Goal: Entertainment & Leisure: Browse casually

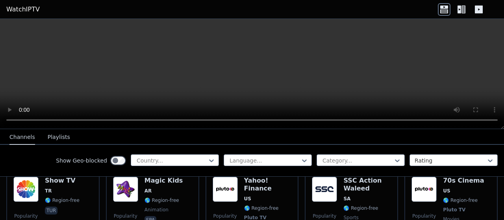
scroll to position [1762, 0]
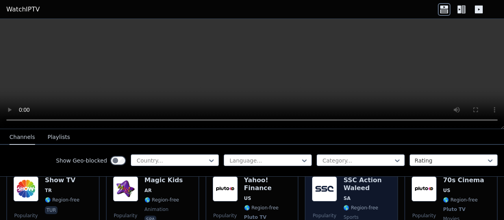
click at [343, 179] on div "SSC Action Waleed SA 🌎 Region-free sports ara" at bounding box center [367, 209] width 48 height 66
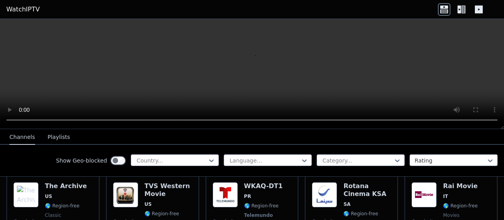
scroll to position [1843, 0]
click at [53, 138] on button "Playlists" at bounding box center [59, 137] width 22 height 15
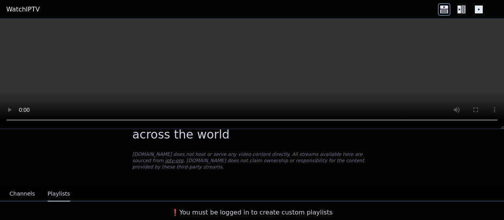
scroll to position [23, 0]
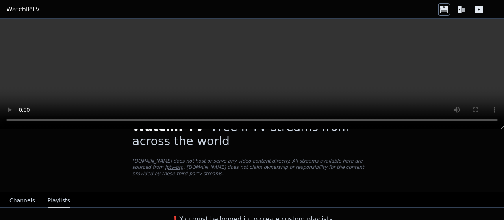
click at [500, 8] on header "WatchIPTV" at bounding box center [252, 9] width 504 height 19
click at [445, 8] on icon at bounding box center [444, 7] width 8 height 3
click at [458, 8] on icon at bounding box center [459, 10] width 4 height 8
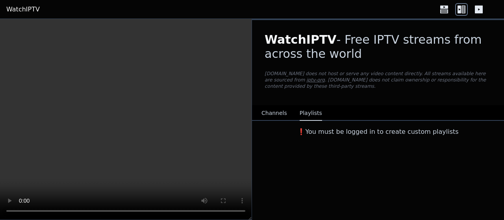
click at [477, 8] on icon at bounding box center [478, 10] width 8 height 8
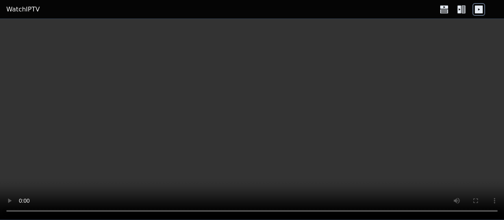
click at [467, 8] on icon at bounding box center [461, 9] width 13 height 13
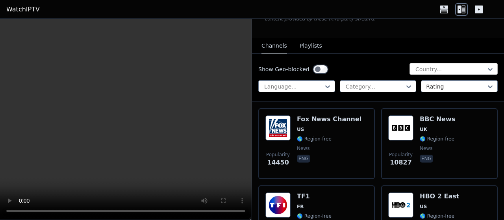
scroll to position [65, 0]
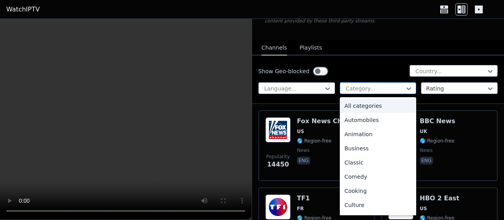
click at [404, 90] on icon at bounding box center [408, 89] width 8 height 8
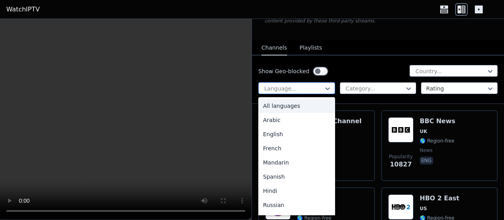
click at [313, 83] on div "Language..." at bounding box center [296, 88] width 77 height 12
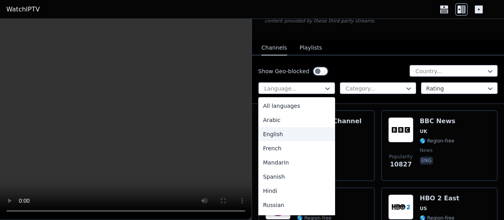
click at [280, 132] on div "English" at bounding box center [296, 134] width 77 height 14
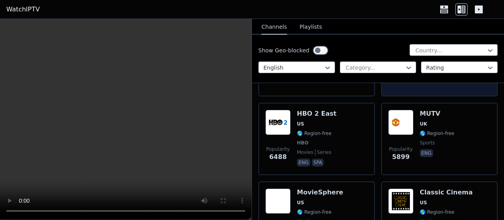
scroll to position [150, 0]
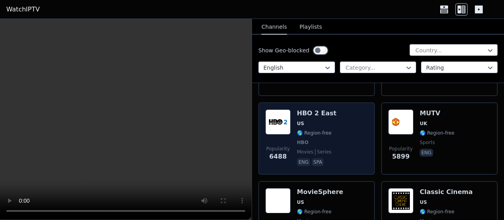
click at [304, 117] on h6 "HBO 2 East" at bounding box center [316, 113] width 39 height 8
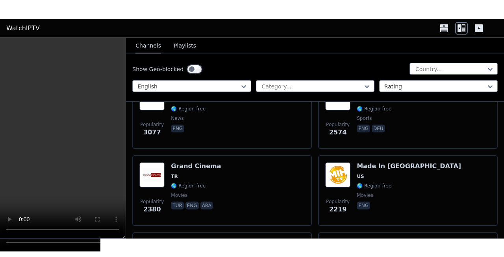
scroll to position [334, 0]
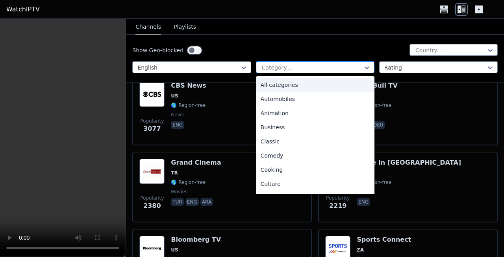
click at [300, 65] on div at bounding box center [312, 68] width 102 height 8
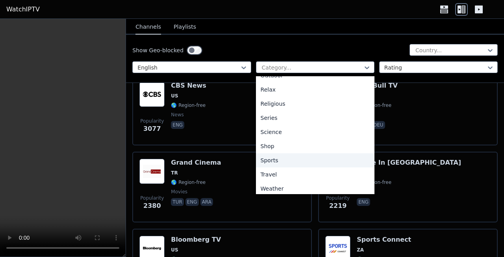
scroll to position [267, 0]
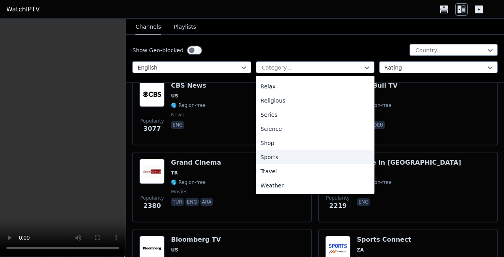
click at [273, 157] on div "Sports" at bounding box center [315, 157] width 118 height 14
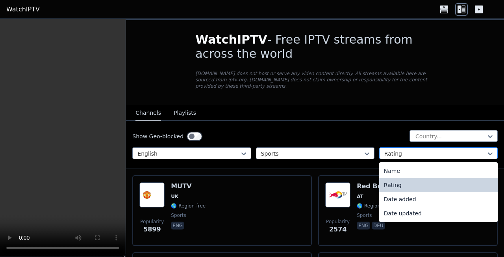
click at [436, 150] on div at bounding box center [435, 154] width 102 height 8
click at [389, 166] on div "Name" at bounding box center [438, 171] width 118 height 14
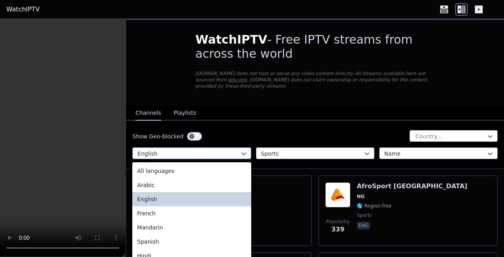
click at [217, 150] on div at bounding box center [188, 154] width 102 height 8
click at [164, 164] on div "All languages" at bounding box center [191, 171] width 118 height 14
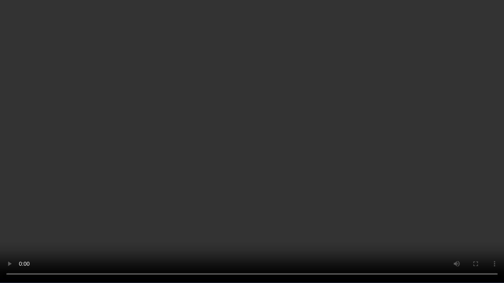
click at [85, 196] on video at bounding box center [252, 141] width 504 height 283
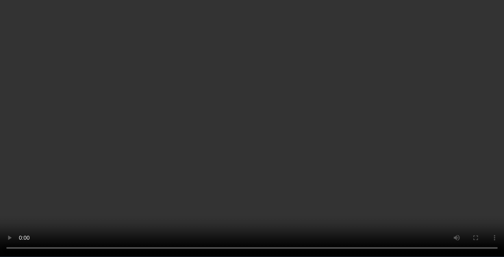
scroll to position [3326, 0]
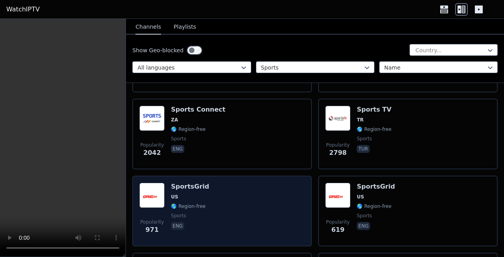
click at [158, 187] on img at bounding box center [151, 195] width 25 height 25
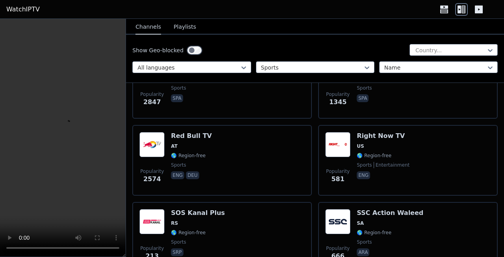
scroll to position [2913, 0]
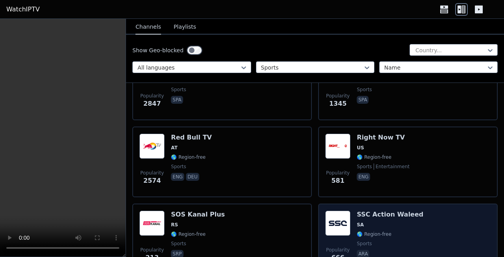
click at [334, 212] on img at bounding box center [337, 223] width 25 height 25
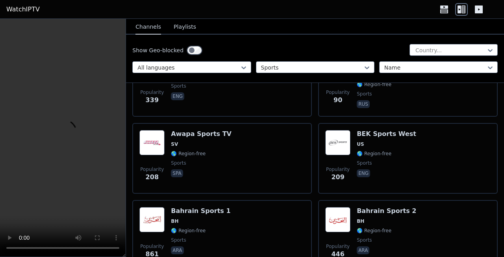
scroll to position [0, 0]
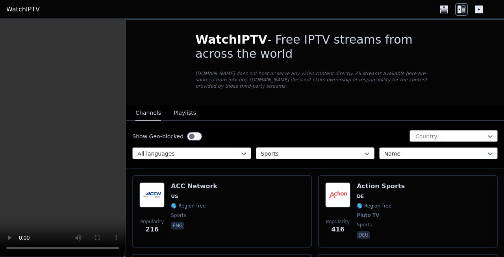
click at [363, 148] on div at bounding box center [367, 154] width 8 height 12
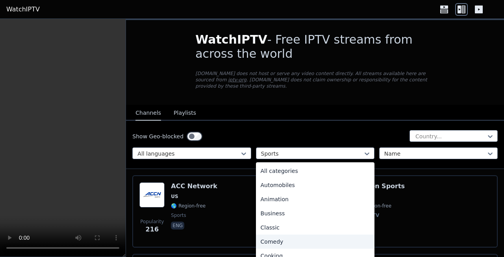
click at [267, 220] on div "Comedy" at bounding box center [315, 242] width 118 height 14
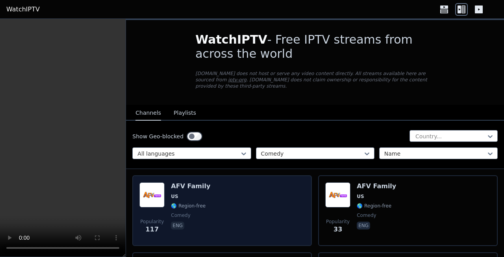
click at [232, 212] on div "Popularity 117 AFV Family US 🌎 Region-free comedy eng" at bounding box center [221, 211] width 165 height 57
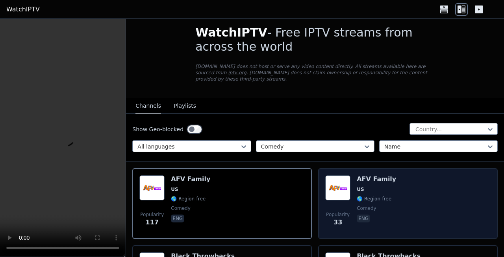
scroll to position [6, 0]
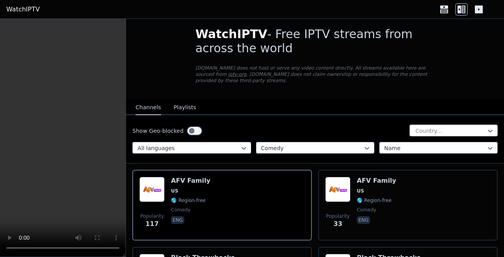
click at [469, 127] on div at bounding box center [450, 131] width 72 height 8
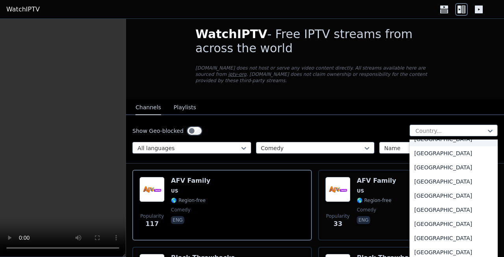
scroll to position [788, 0]
click at [416, 208] on div "[GEOGRAPHIC_DATA]" at bounding box center [453, 210] width 88 height 14
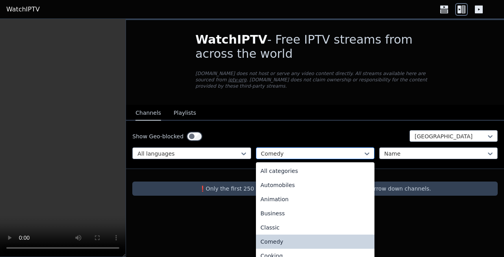
click at [295, 150] on div at bounding box center [312, 154] width 102 height 8
click at [281, 164] on div "All categories" at bounding box center [315, 171] width 118 height 14
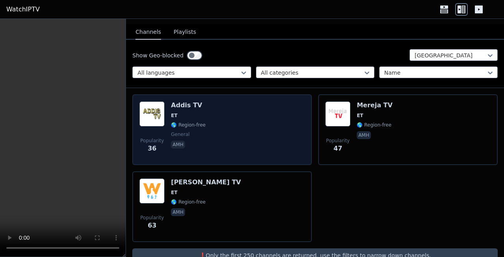
scroll to position [80, 0]
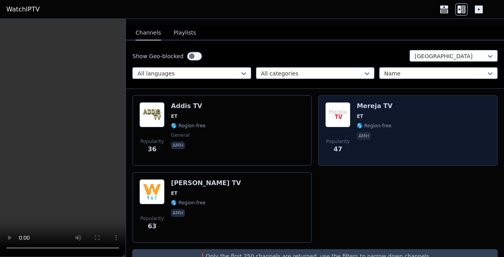
click at [397, 95] on div "Popularity 47 Mereja TV ET 🌎 Region-free amh" at bounding box center [407, 130] width 179 height 71
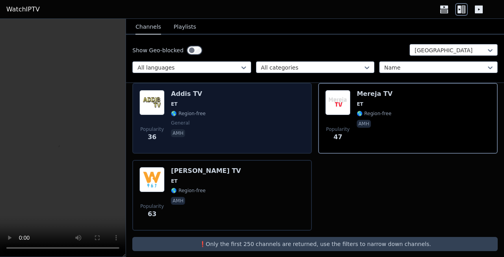
scroll to position [0, 0]
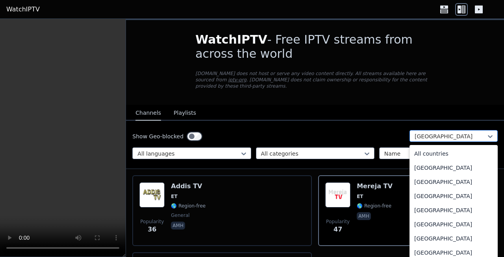
click at [447, 133] on div at bounding box center [450, 137] width 72 height 8
click at [424, 147] on div "All countries" at bounding box center [453, 154] width 88 height 14
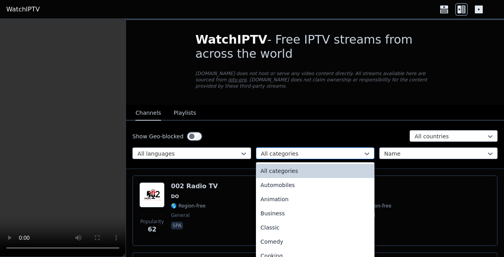
click at [310, 150] on div at bounding box center [312, 154] width 102 height 8
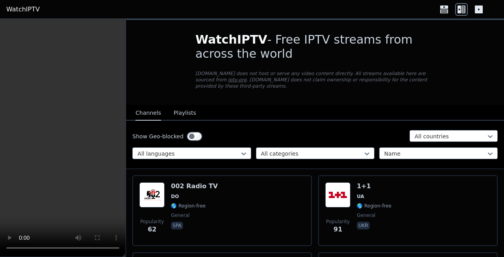
click at [281, 107] on nav "Channels Playlists" at bounding box center [315, 113] width 378 height 16
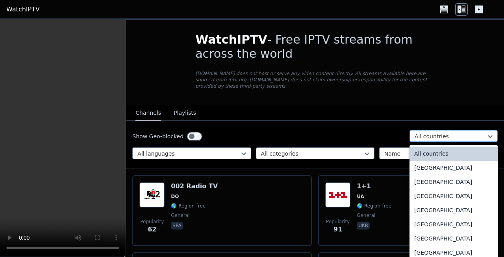
click at [469, 133] on div at bounding box center [450, 137] width 72 height 8
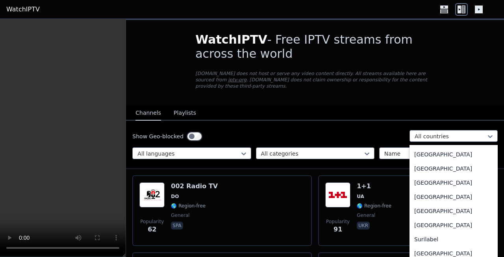
scroll to position [2443, 0]
click at [424, 148] on div "[GEOGRAPHIC_DATA]" at bounding box center [453, 155] width 88 height 14
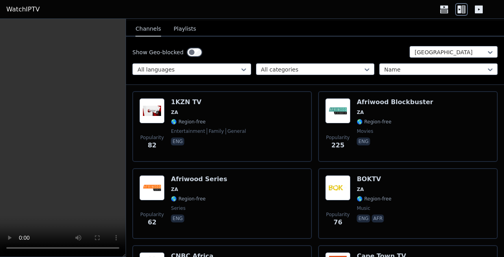
scroll to position [83, 0]
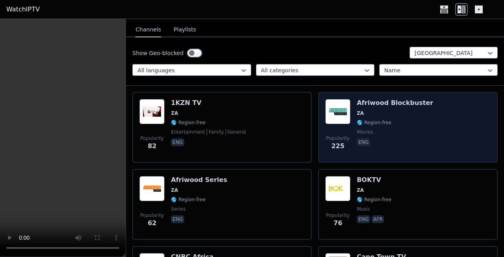
click at [334, 99] on img at bounding box center [337, 111] width 25 height 25
click at [363, 99] on h6 "Afriwood Blockbuster" at bounding box center [394, 103] width 76 height 8
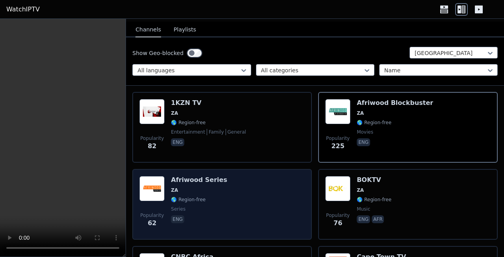
click at [207, 188] on div "Afriwood Series ZA 🌎 Region-free series eng" at bounding box center [199, 204] width 56 height 57
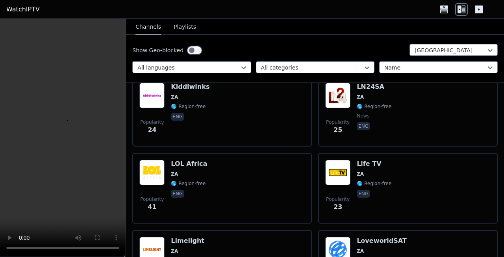
scroll to position [666, 0]
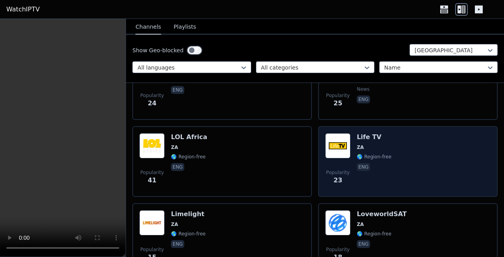
click at [386, 155] on div "Popularity 23 Life TV ZA 🌎 Region-free eng" at bounding box center [407, 161] width 165 height 57
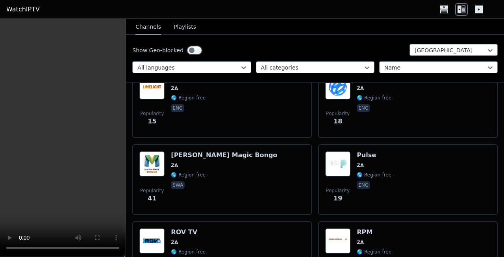
scroll to position [802, 0]
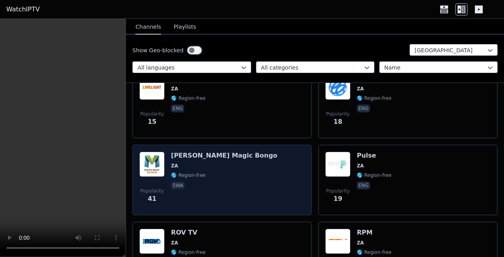
click at [184, 152] on h6 "[PERSON_NAME] Magic Bongo" at bounding box center [224, 156] width 106 height 8
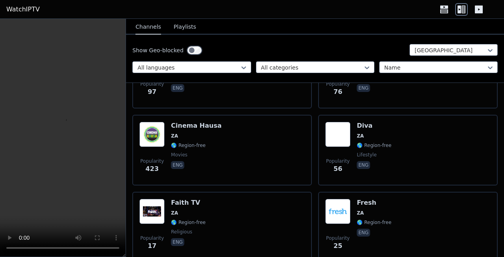
scroll to position [0, 0]
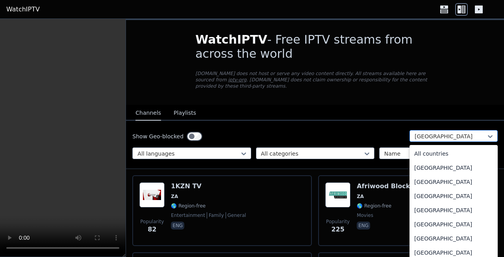
click at [460, 133] on div at bounding box center [450, 137] width 72 height 8
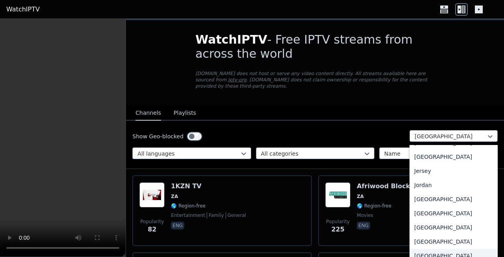
scroll to position [1341, 0]
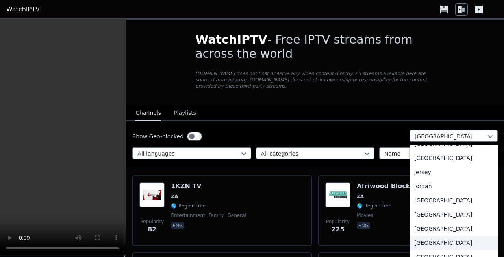
click at [423, 220] on div "[GEOGRAPHIC_DATA]" at bounding box center [453, 243] width 88 height 14
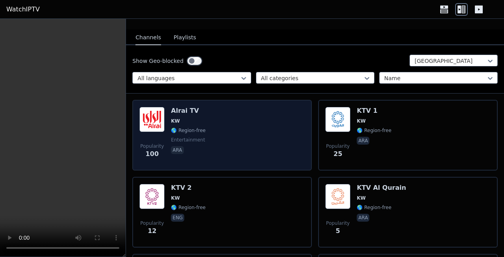
scroll to position [76, 0]
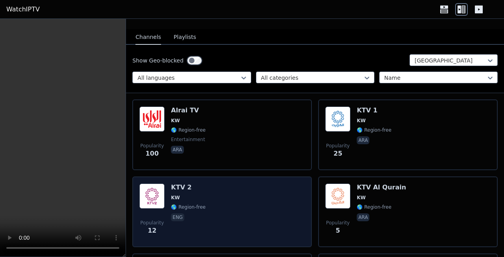
click at [224, 186] on div "Popularity 12 KTV 2 KW 🌎 Region-free eng" at bounding box center [221, 212] width 165 height 57
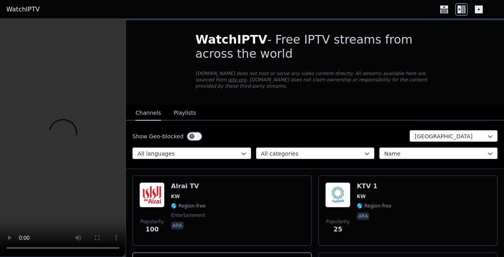
scroll to position [324, 0]
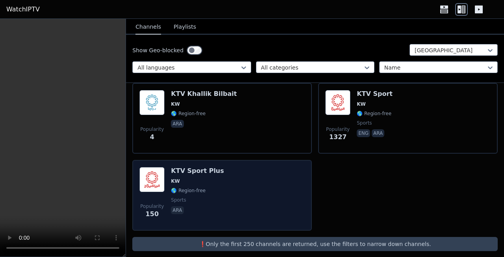
click at [199, 187] on div "KTV Sport Plus KW 🌎 Region-free sports ara" at bounding box center [197, 195] width 53 height 57
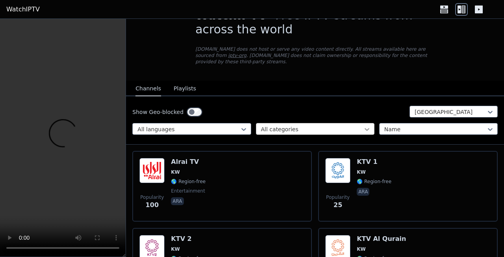
scroll to position [0, 0]
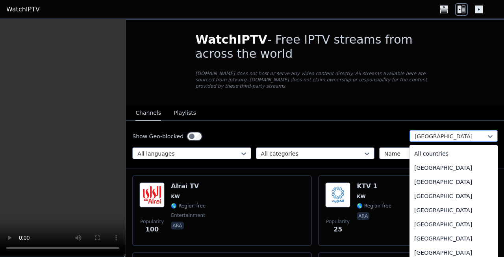
click at [427, 133] on div at bounding box center [450, 137] width 72 height 8
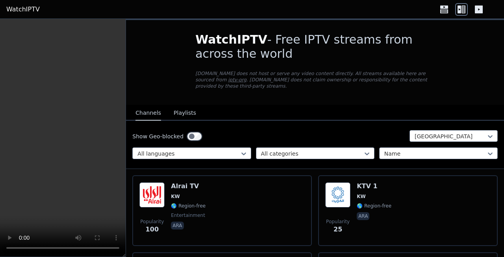
click at [341, 138] on div "Show Geo-blocked Kuwait All languages All categories Name" at bounding box center [315, 145] width 378 height 48
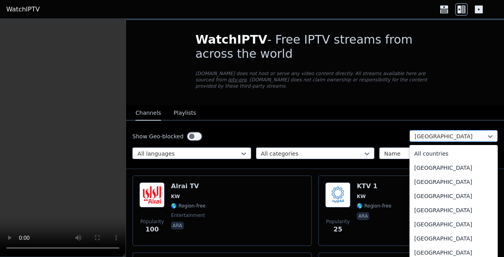
click at [432, 133] on div at bounding box center [450, 137] width 72 height 8
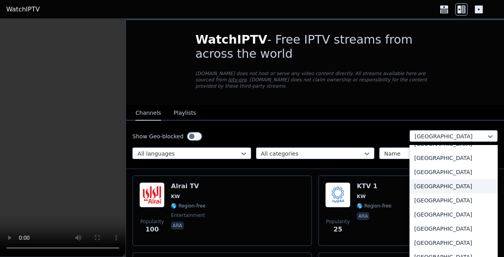
scroll to position [2736, 0]
click at [423, 166] on div "[GEOGRAPHIC_DATA]" at bounding box center [453, 173] width 88 height 14
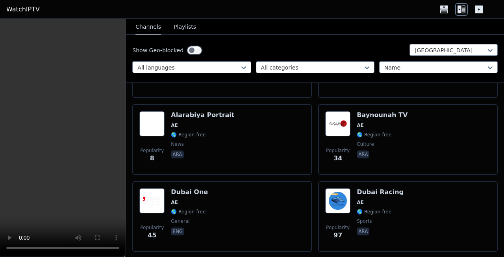
scroll to position [629, 0]
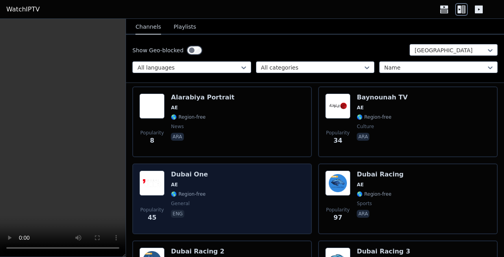
click at [163, 172] on img at bounding box center [151, 183] width 25 height 25
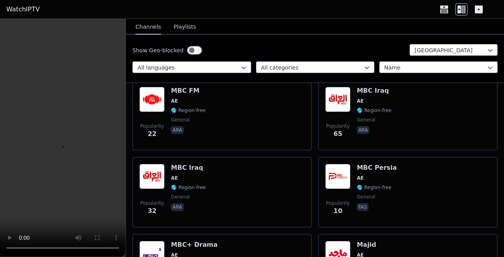
scroll to position [1561, 0]
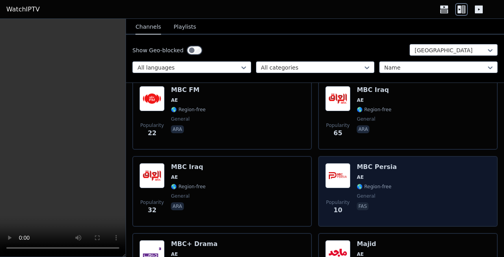
click at [356, 184] on span "🌎 Region-free" at bounding box center [373, 187] width 35 height 6
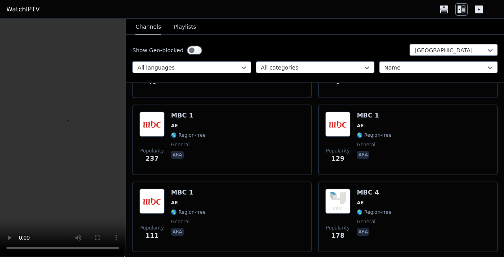
scroll to position [1149, 0]
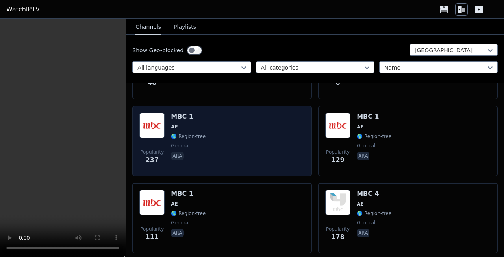
click at [209, 124] on div "Popularity 237 MBC 1 AE 🌎 Region-free general ara" at bounding box center [221, 141] width 165 height 57
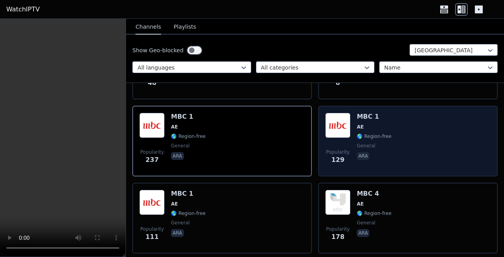
click at [345, 144] on span "Popularity 129" at bounding box center [337, 156] width 25 height 25
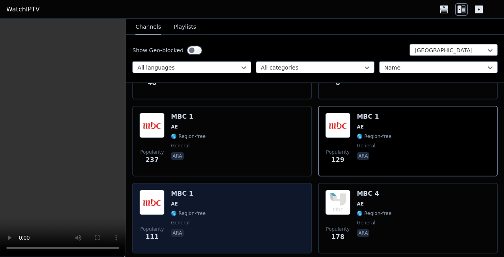
click at [218, 207] on div "Popularity 111 MBC 1 AE 🌎 Region-free general ara" at bounding box center [221, 218] width 165 height 57
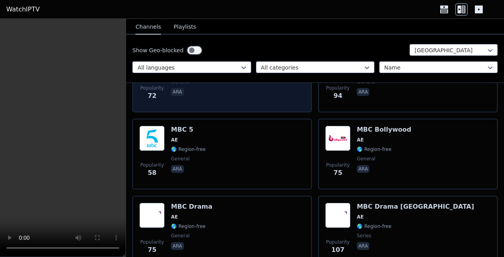
scroll to position [1369, 0]
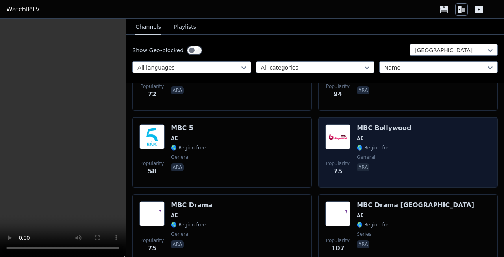
click at [389, 135] on span "AE" at bounding box center [383, 138] width 54 height 6
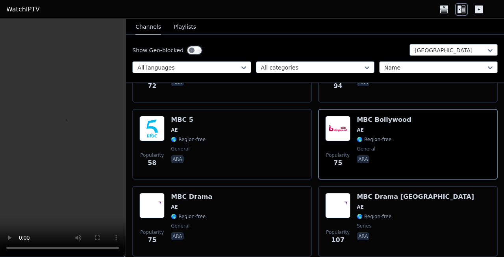
scroll to position [1354, 0]
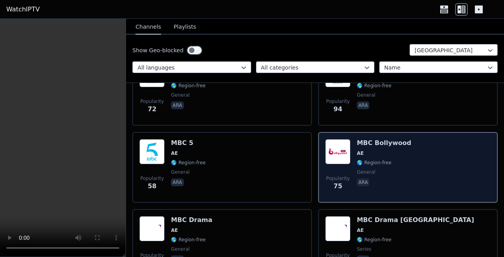
click at [351, 155] on div "Popularity 75 MBC Bollywood AE 🌎 Region-free general [PERSON_NAME]" at bounding box center [407, 167] width 165 height 57
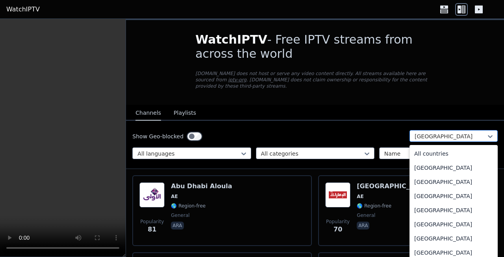
scroll to position [2658, 0]
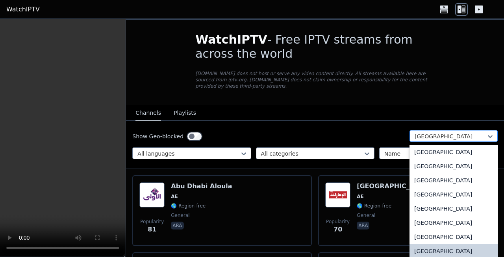
click at [435, 133] on div at bounding box center [450, 137] width 72 height 8
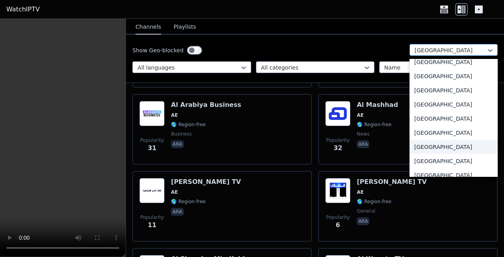
scroll to position [2267, 0]
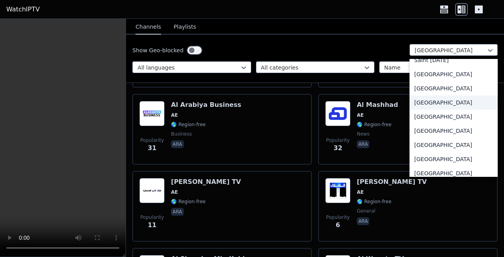
click at [420, 103] on div "[GEOGRAPHIC_DATA]" at bounding box center [453, 103] width 88 height 14
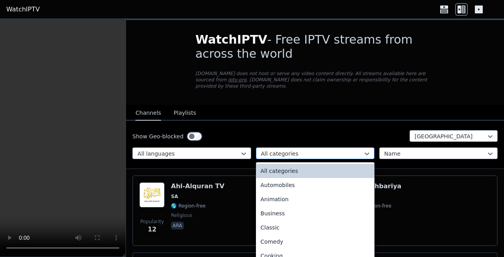
click at [294, 148] on div "All categories" at bounding box center [315, 154] width 118 height 12
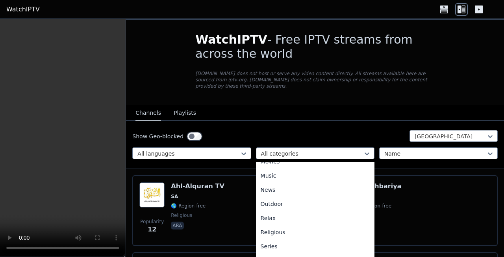
scroll to position [220, 0]
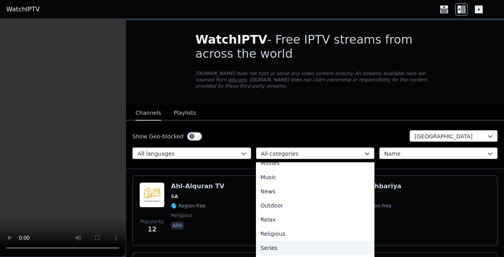
click at [272, 220] on div "Series" at bounding box center [315, 248] width 118 height 14
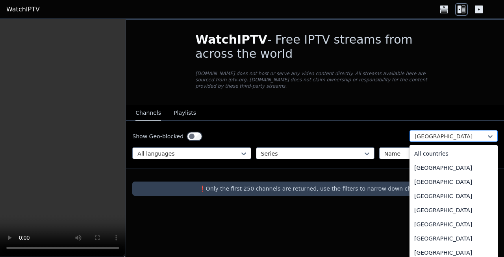
click at [475, 133] on div at bounding box center [450, 137] width 72 height 8
click at [432, 147] on div "All countries" at bounding box center [453, 154] width 88 height 14
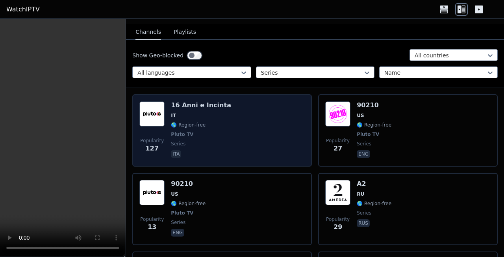
scroll to position [81, 0]
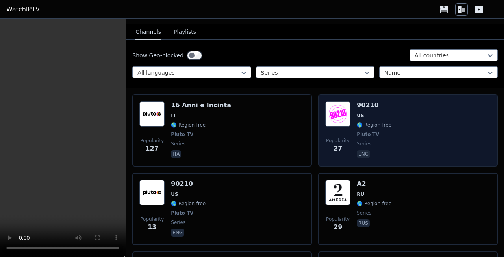
click at [369, 122] on span "🌎 Region-free" at bounding box center [373, 125] width 35 height 6
click at [341, 107] on img at bounding box center [337, 113] width 25 height 25
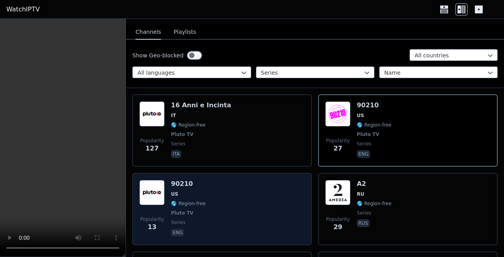
click at [159, 191] on img at bounding box center [151, 192] width 25 height 25
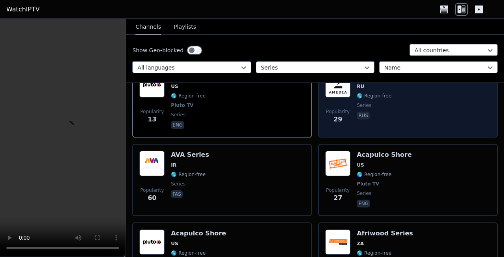
scroll to position [190, 0]
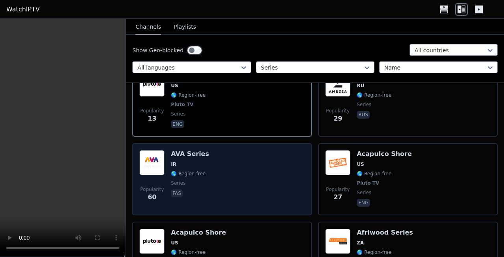
click at [180, 150] on h6 "AVA Series" at bounding box center [190, 154] width 38 height 8
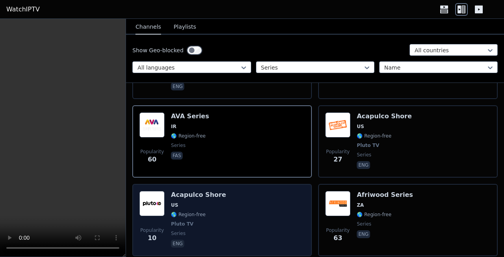
scroll to position [0, 0]
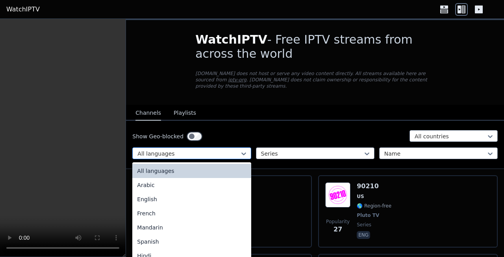
click at [177, 150] on div at bounding box center [188, 154] width 102 height 8
click at [157, 192] on div "English" at bounding box center [191, 199] width 118 height 14
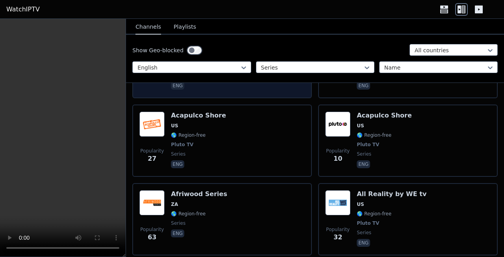
scroll to position [149, 0]
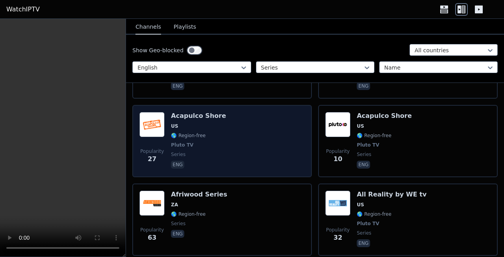
click at [194, 114] on div "Acapulco Shore US 🌎 Region-free Pluto TV series eng" at bounding box center [198, 141] width 55 height 58
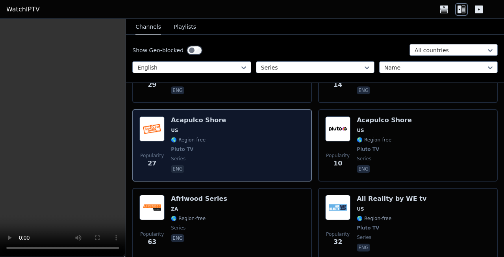
scroll to position [148, 0]
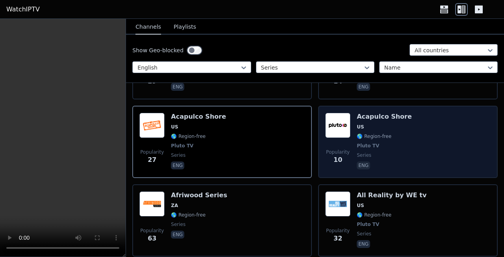
click at [342, 133] on div "Popularity 10" at bounding box center [337, 142] width 25 height 58
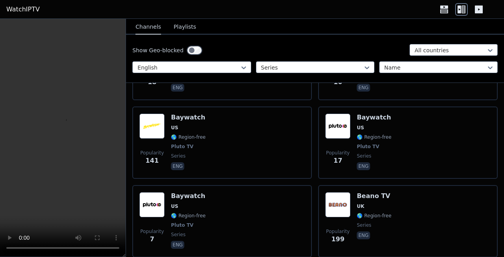
scroll to position [705, 0]
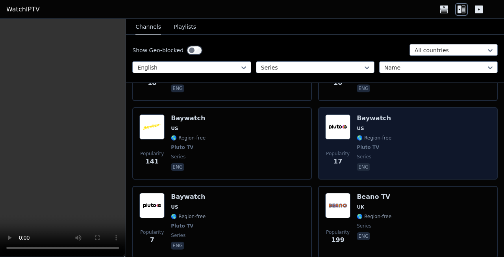
click at [344, 122] on img at bounding box center [337, 126] width 25 height 25
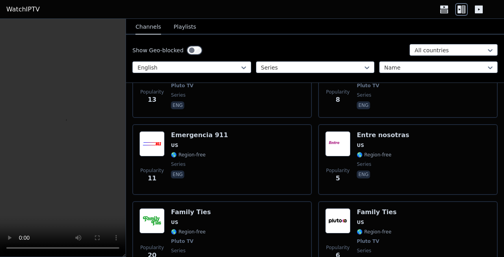
scroll to position [1395, 0]
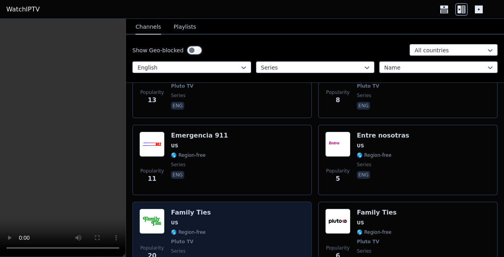
click at [209, 213] on div "Popularity 20 Family Ties US 🌎 Region-free Pluto TV series eng" at bounding box center [221, 238] width 165 height 58
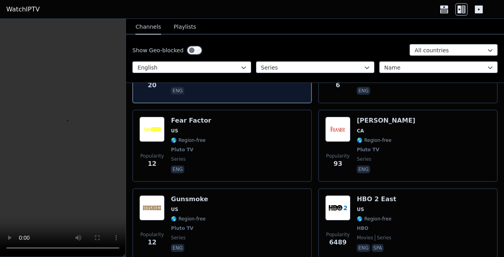
scroll to position [1561, 0]
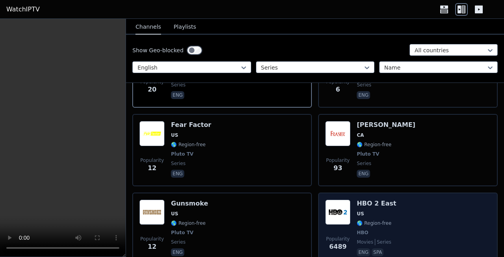
click at [338, 200] on img at bounding box center [337, 212] width 25 height 25
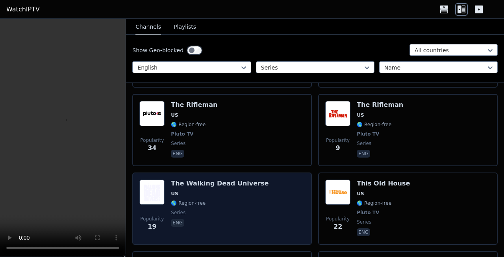
scroll to position [3942, 0]
click at [172, 200] on span "🌎 Region-free" at bounding box center [188, 203] width 35 height 6
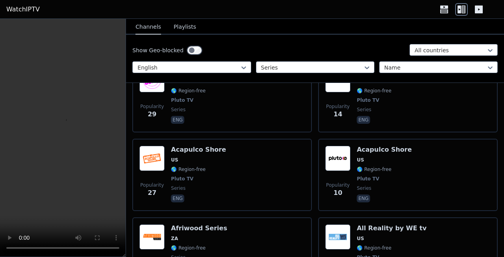
scroll to position [0, 0]
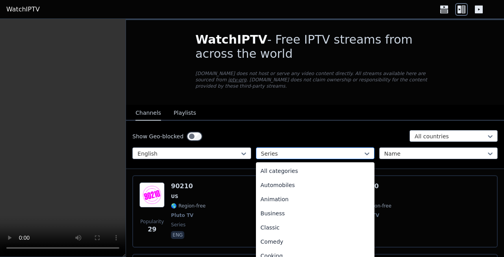
click at [278, 150] on div at bounding box center [312, 154] width 102 height 8
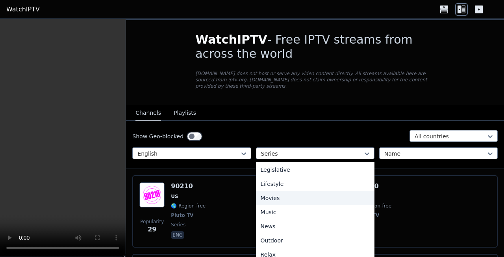
scroll to position [185, 0]
click at [263, 192] on div "Movies" at bounding box center [315, 199] width 118 height 14
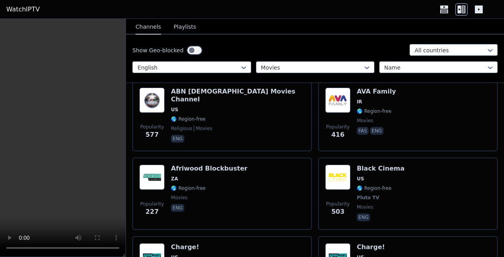
scroll to position [172, 0]
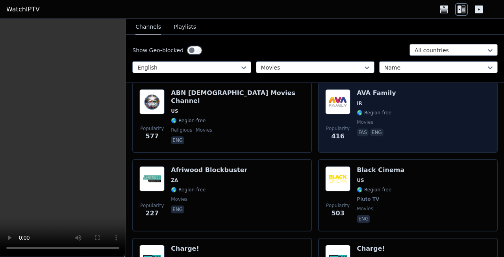
click at [376, 89] on h6 "AVA Family" at bounding box center [375, 93] width 39 height 8
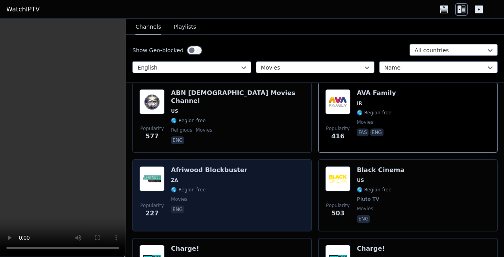
click at [196, 187] on span "🌎 Region-free" at bounding box center [188, 190] width 35 height 6
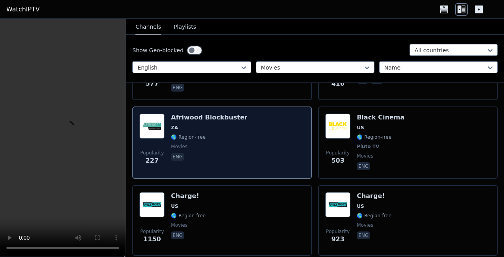
scroll to position [230, 0]
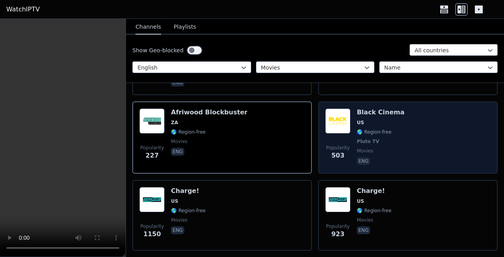
click at [389, 129] on span "🌎 Region-free" at bounding box center [380, 132] width 48 height 6
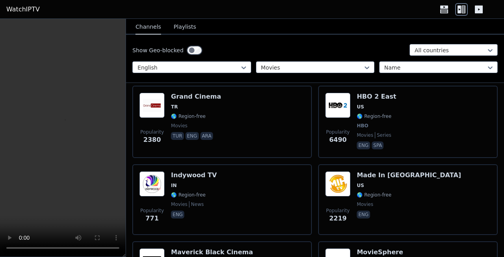
scroll to position [634, 0]
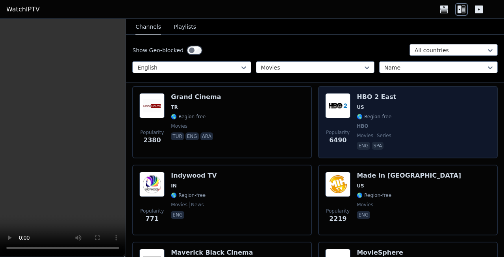
click at [384, 104] on span "US" at bounding box center [375, 107] width 39 height 6
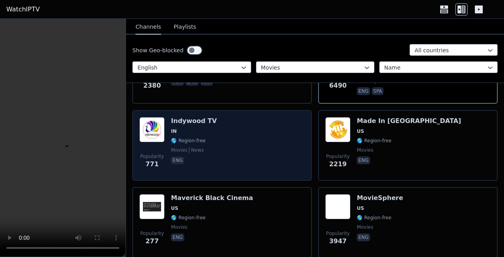
scroll to position [693, 0]
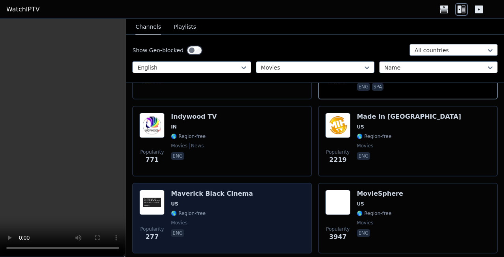
click at [159, 190] on img at bounding box center [151, 202] width 25 height 25
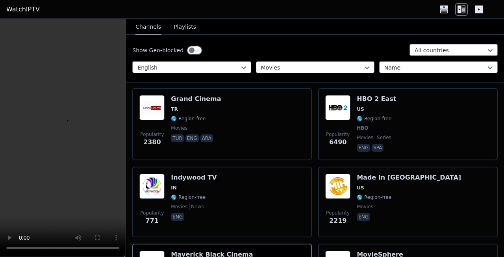
scroll to position [631, 0]
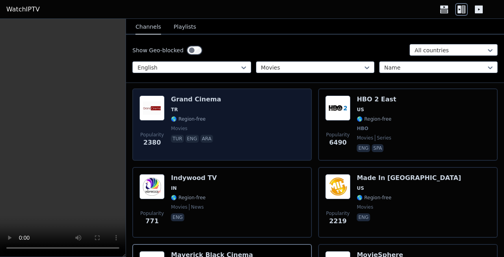
click at [182, 96] on h6 "Grand Cinema" at bounding box center [196, 100] width 50 height 8
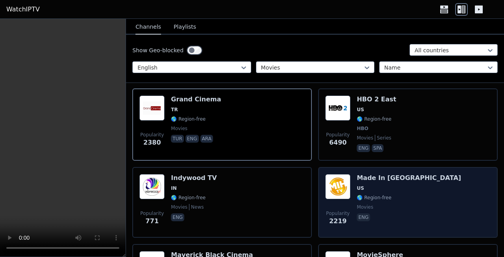
click at [383, 174] on h6 "Made In [GEOGRAPHIC_DATA]" at bounding box center [408, 178] width 104 height 8
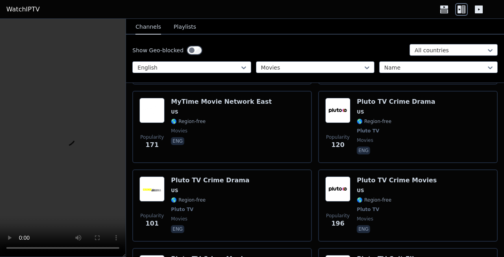
scroll to position [862, 0]
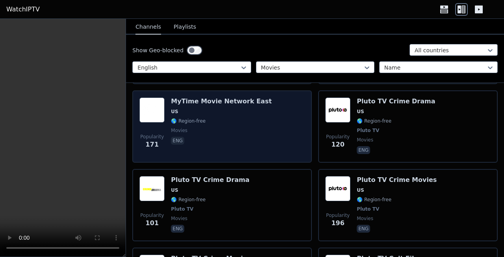
click at [195, 100] on div "MyTime Movie Network East US 🌎 Region-free movies eng" at bounding box center [221, 127] width 101 height 58
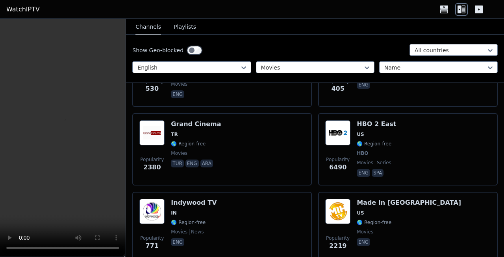
scroll to position [605, 0]
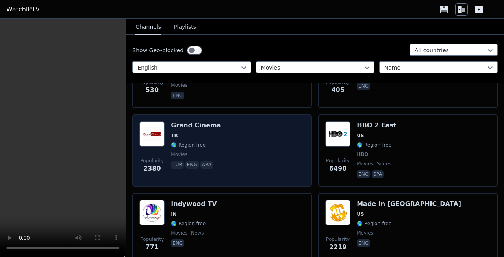
click at [187, 133] on span "TR" at bounding box center [196, 136] width 50 height 6
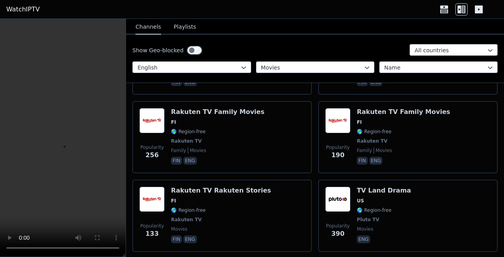
scroll to position [1795, 0]
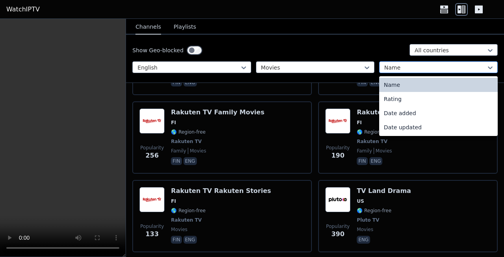
click at [450, 66] on div at bounding box center [435, 68] width 102 height 8
click at [390, 98] on div "Rating" at bounding box center [438, 99] width 118 height 14
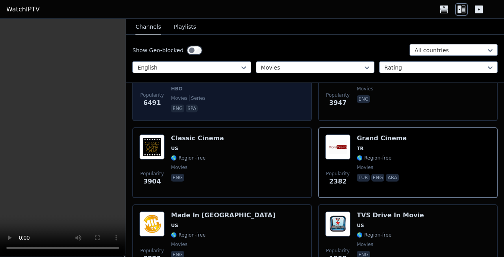
scroll to position [146, 0]
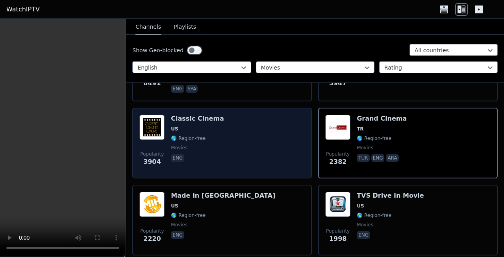
click at [204, 119] on div "Classic Cinema US 🌎 Region-free movies eng" at bounding box center [197, 143] width 53 height 57
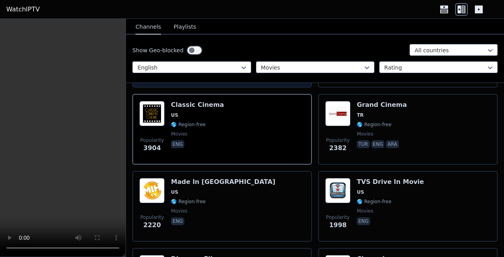
scroll to position [65, 0]
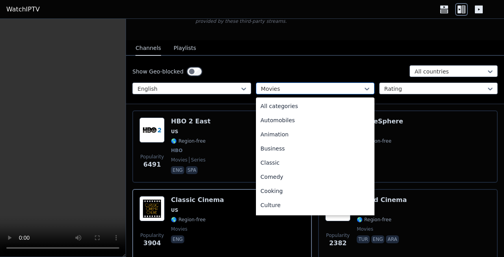
click at [278, 86] on div "Movies" at bounding box center [315, 89] width 118 height 12
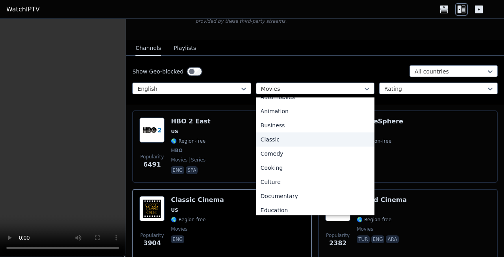
scroll to position [24, 0]
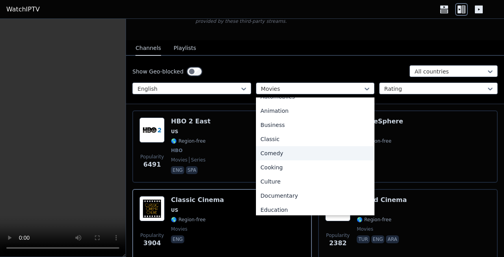
click at [275, 149] on div "Comedy" at bounding box center [315, 153] width 118 height 14
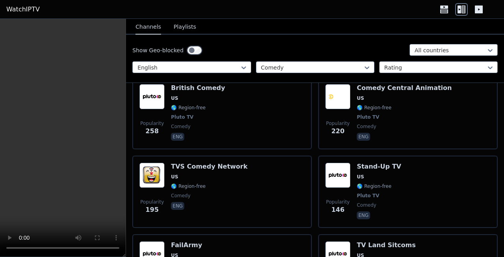
scroll to position [308, 0]
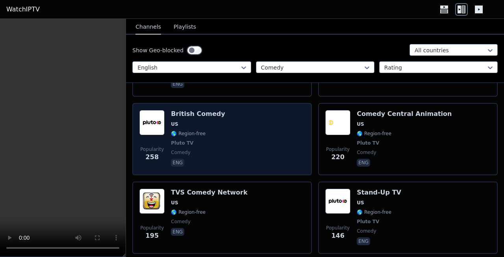
click at [184, 113] on div "British Comedy US 🌎 Region-free Pluto TV comedy eng" at bounding box center [198, 139] width 54 height 58
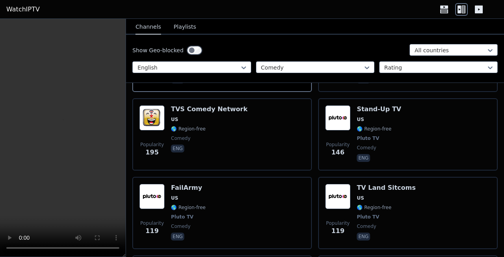
scroll to position [391, 0]
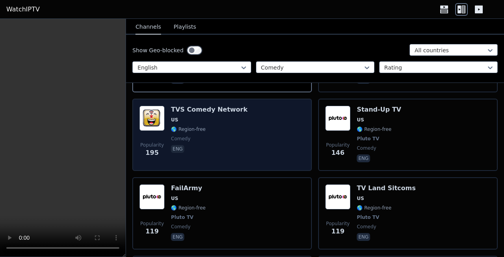
click at [180, 107] on div "TVS Comedy Network US 🌎 Region-free comedy eng" at bounding box center [209, 135] width 76 height 58
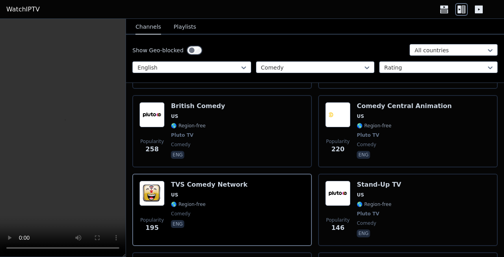
scroll to position [0, 0]
